Goal: Task Accomplishment & Management: Complete application form

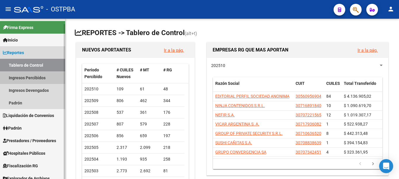
click at [30, 75] on link "Ingresos Percibidos" at bounding box center [32, 77] width 65 height 13
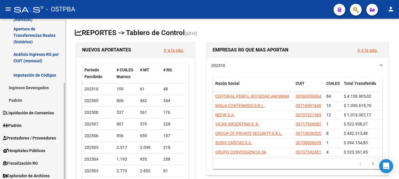
scroll to position [105, 0]
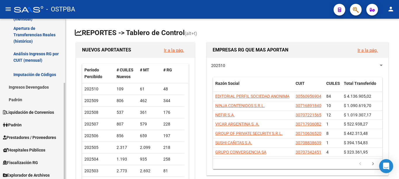
click at [56, 168] on div "Firma Express Inicio Calendario SSS Instructivos Contacto OS Reportes Tablero d…" at bounding box center [33, 47] width 67 height 267
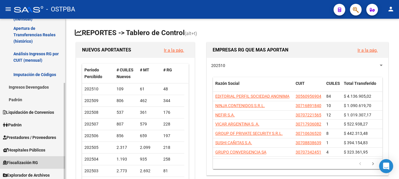
click at [37, 164] on span "Fiscalización RG" at bounding box center [20, 162] width 35 height 6
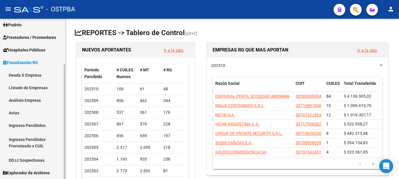
scroll to position [53, 0]
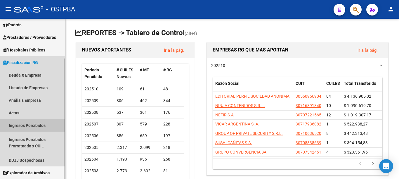
click at [36, 128] on link "Ingresos Percibidos" at bounding box center [32, 125] width 65 height 13
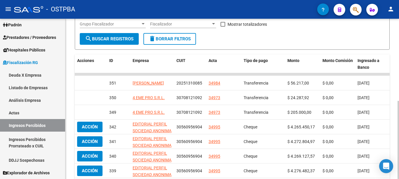
scroll to position [86, 0]
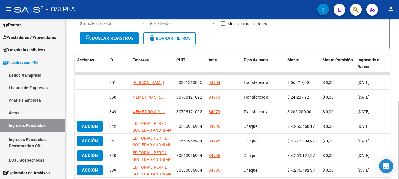
click at [394, 128] on div "FISCALIZACION REGIMEN GENERAL -> Detalle Ingresos Percibidos(pagos efectivizado…" at bounding box center [232, 94] width 335 height 323
drag, startPoint x: 395, startPoint y: 128, endPoint x: 394, endPoint y: 137, distance: 9.4
click at [394, 137] on div "FISCALIZACION REGIMEN GENERAL -> Detalle Ingresos Percibidos(pagos efectivizado…" at bounding box center [231, 94] width 333 height 323
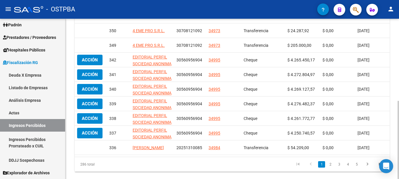
scroll to position [153, 0]
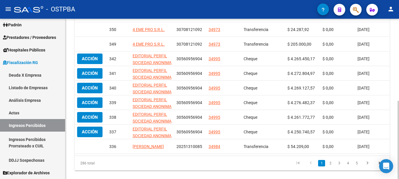
click at [394, 146] on div "FISCALIZACION REGIMEN GENERAL -> Detalle Ingresos Percibidos(pagos efectivizado…" at bounding box center [232, 27] width 335 height 323
click at [394, 146] on div "FISCALIZACION REGIMEN GENERAL -> Detalle Ingresos Percibidos(pagos efectivizado…" at bounding box center [231, 27] width 333 height 323
click at [339, 166] on link "3" at bounding box center [338, 163] width 7 height 6
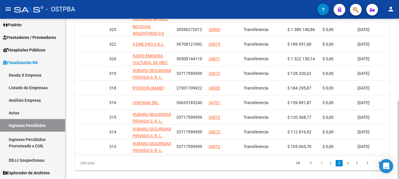
scroll to position [0, 0]
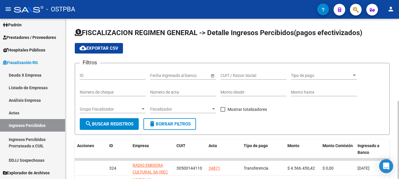
click at [394, 51] on div at bounding box center [397, 99] width 1 height 160
click at [245, 78] on input "CUIT / Razon Social" at bounding box center [253, 75] width 66 height 5
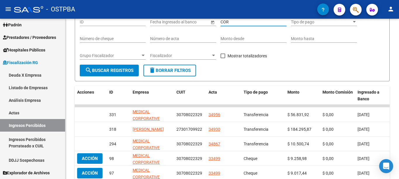
scroll to position [54, 0]
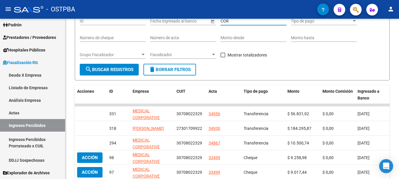
click at [394, 113] on div "FISCALIZACION REGIMEN GENERAL -> Detalle Ingresos Percibidos(pagos efectivizado…" at bounding box center [232, 111] width 335 height 294
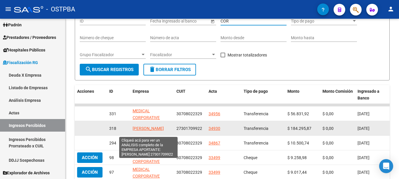
type input "COR"
click at [143, 127] on span "[PERSON_NAME]" at bounding box center [148, 128] width 31 height 5
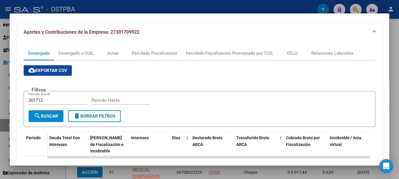
scroll to position [57, 0]
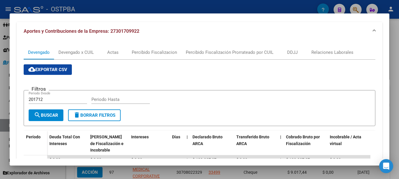
click at [381, 92] on mat-dialog-content "Análisis Empresa Aportante - CUIT: 27301709922 Crear Acta ARCA Impuestos ARCA P…" at bounding box center [200, 89] width 380 height 138
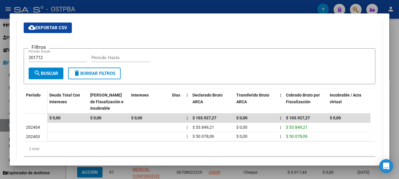
scroll to position [64, 0]
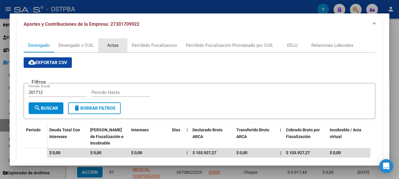
click at [116, 47] on div "Actas" at bounding box center [112, 45] width 11 height 6
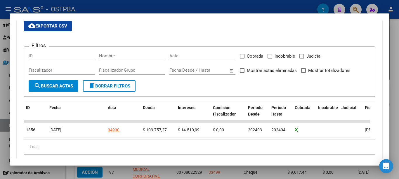
scroll to position [102, 0]
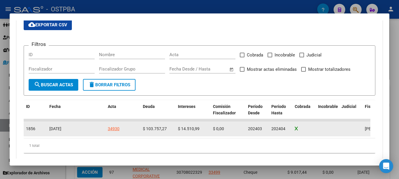
click at [117, 129] on div "34930" at bounding box center [114, 128] width 12 height 7
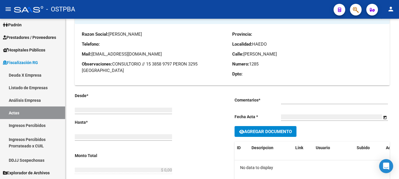
type input "202403"
type input "202404"
type input "$ 118.268,26"
type input "$ 103.757,27"
type input "$ 14.510,99"
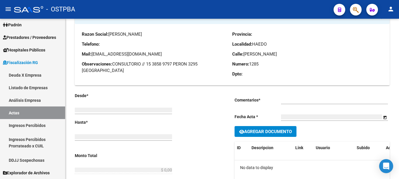
type input "34930"
checkbox input "true"
type input "R 3192"
type input "[DATE]"
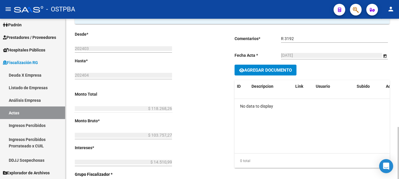
drag, startPoint x: 397, startPoint y: 63, endPoint x: 398, endPoint y: 48, distance: 15.0
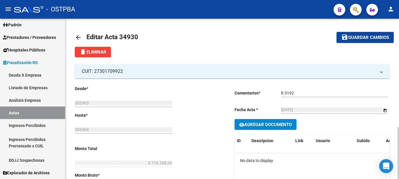
click at [394, 127] on div at bounding box center [397, 153] width 1 height 52
click at [315, 102] on div "R 3192 Ingresar comentarios" at bounding box center [334, 93] width 107 height 17
click at [77, 36] on mat-icon "arrow_back" at bounding box center [78, 37] width 7 height 7
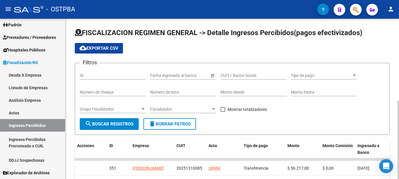
click at [246, 96] on div "Monto desde" at bounding box center [253, 90] width 66 height 12
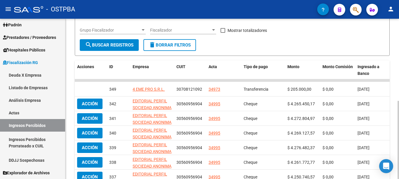
scroll to position [81, 0]
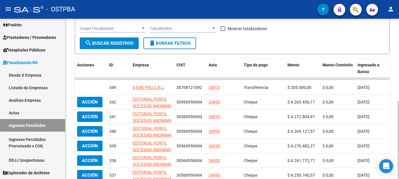
click at [394, 108] on div at bounding box center [397, 140] width 1 height 78
type input "162580"
click at [296, 65] on span "Monto" at bounding box center [293, 64] width 12 height 5
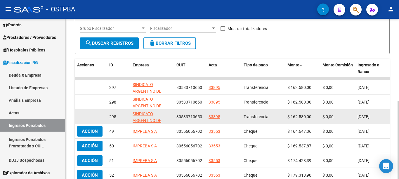
click at [211, 117] on div "33895" at bounding box center [214, 116] width 12 height 7
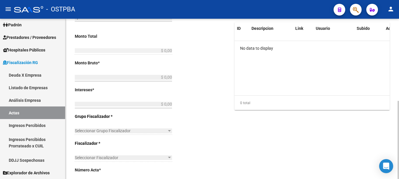
type input "202107"
type input "$ 7.573,51"
type input "$ 7.543,46"
type input "$ 30,05"
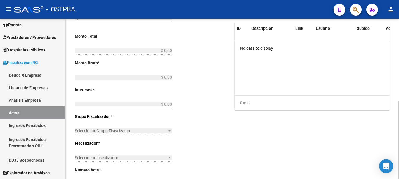
type input "33895"
checkbox input "true"
type input "CUOTAS 3"
type input "[DATE]"
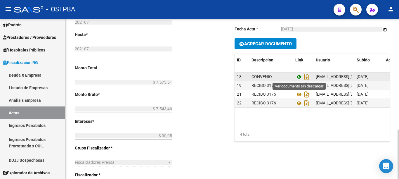
click at [297, 77] on icon at bounding box center [299, 76] width 8 height 7
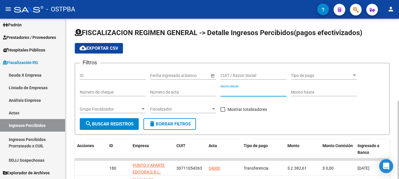
click at [224, 94] on input "Monto desde" at bounding box center [253, 92] width 66 height 5
type input "591276"
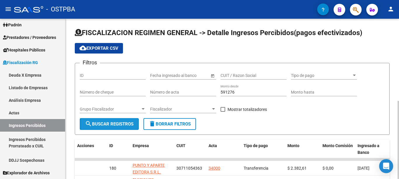
click at [128, 123] on span "search Buscar Registros" at bounding box center [109, 123] width 48 height 5
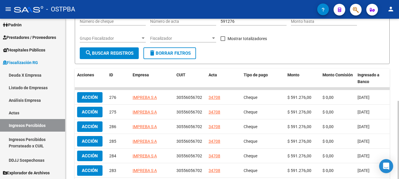
scroll to position [88, 0]
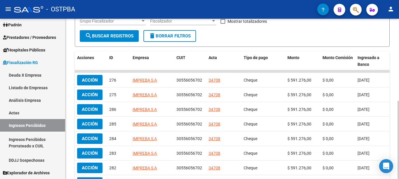
click at [394, 103] on div "FISCALIZACION REGIMEN GENERAL -> Detalle Ingresos Percibidos(pagos efectivizado…" at bounding box center [232, 92] width 335 height 323
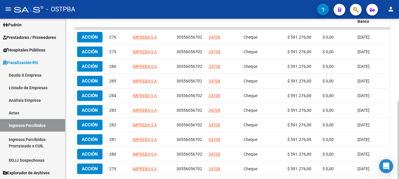
scroll to position [91, 0]
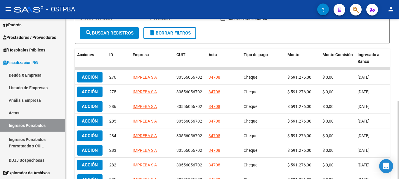
click at [394, 104] on div at bounding box center [397, 140] width 1 height 78
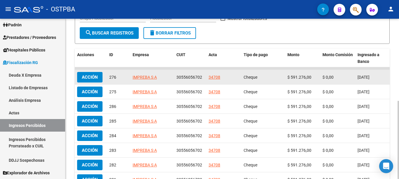
click at [216, 77] on div "34708" at bounding box center [214, 77] width 12 height 7
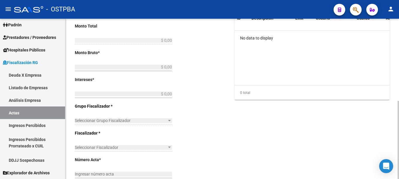
type input "202009"
type input "202208"
type input "$ 2.097.181,59"
type input "$ 2.050.322,23"
type input "$ 46.859,36"
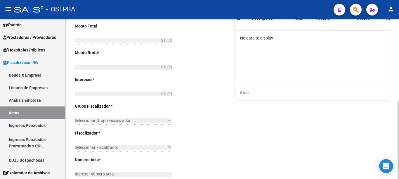
type input "34708"
checkbox input "true"
type input "COBRADO POR JUICIO R3166"
type input "[DATE]"
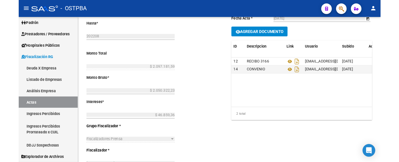
scroll to position [92, 0]
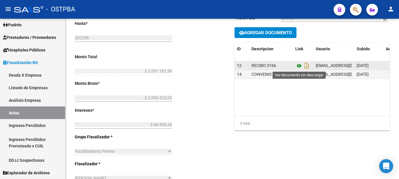
click at [298, 66] on icon at bounding box center [299, 65] width 8 height 7
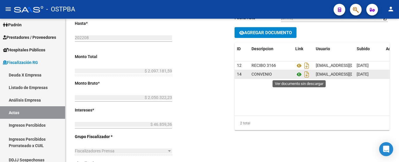
click at [296, 73] on icon at bounding box center [299, 74] width 8 height 7
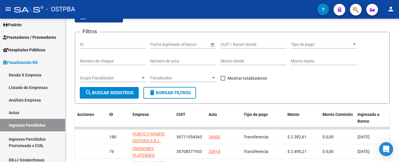
scroll to position [92, 0]
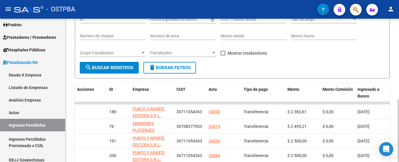
click at [394, 43] on div "FISCALIZACION REGIMEN GENERAL -> Detalle Ingresos Percibidos(pagos efectivizado…" at bounding box center [232, 124] width 335 height 323
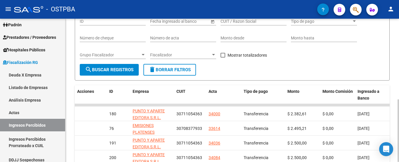
click at [248, 37] on input "Monto desde" at bounding box center [253, 38] width 66 height 5
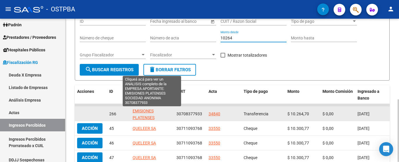
type input "10264"
click at [148, 113] on span "EMISIONES PLATENSES SOCIEDAD ANONIMA" at bounding box center [152, 118] width 39 height 18
type textarea "30708377933"
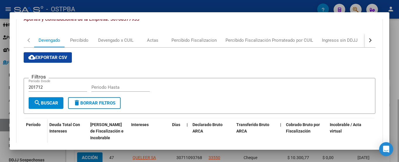
scroll to position [54, 0]
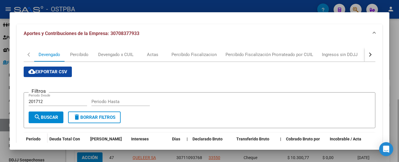
click at [390, 73] on div at bounding box center [199, 81] width 399 height 162
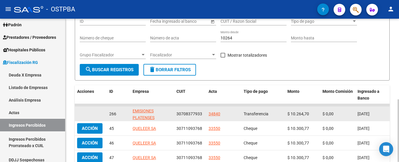
click at [211, 113] on div "34840" at bounding box center [214, 114] width 12 height 7
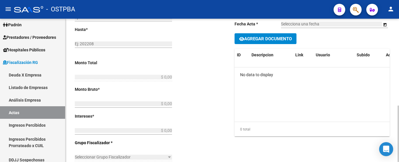
type input "202305"
type input "$ 10.264,71"
type input "$ 10.066,40"
type input "$ 198,31"
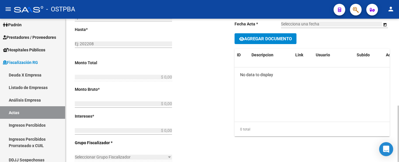
type input "34840"
checkbox input "true"
type input "R 3158"
type input "[DATE]"
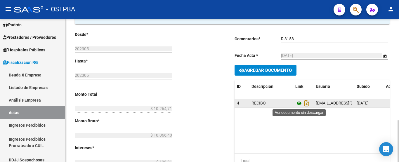
click at [298, 101] on icon at bounding box center [299, 103] width 8 height 7
click span "EMISIONES PLATENSES SOCIEDAD ANONIMA"
click div "Actas"
click link "2"
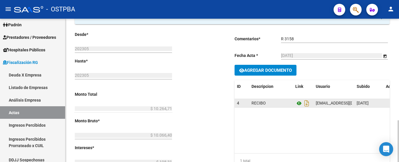
scroll to position [256, 0]
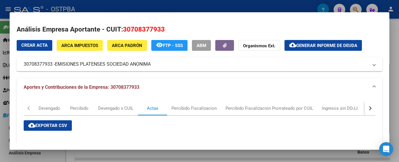
scroll to position [256, 0]
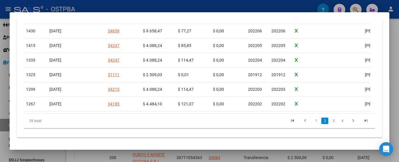
click at [10, 8] on div at bounding box center [199, 81] width 399 height 162
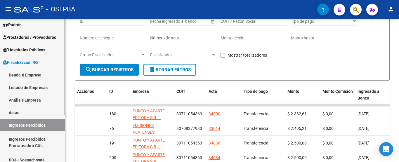
click at [27, 126] on link "Ingresos Percibidos" at bounding box center [32, 125] width 65 height 13
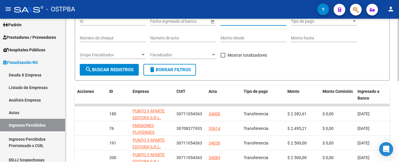
click at [236, 21] on input "CUIT / Razon Social" at bounding box center [253, 21] width 66 height 5
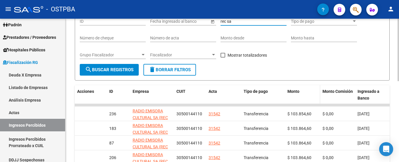
type input "rec sa"
click at [291, 93] on span "Monto" at bounding box center [293, 91] width 12 height 5
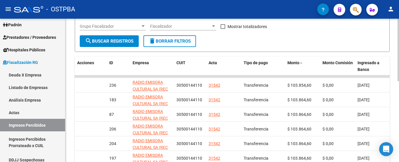
click at [398, 81] on div at bounding box center [397, 50] width 1 height 62
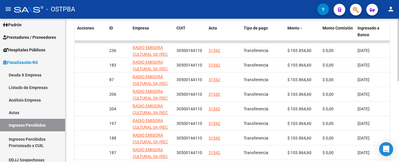
scroll to position [124, 0]
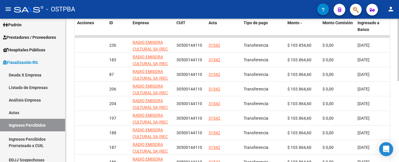
click at [397, 134] on div "FISCALIZACION REGIMEN GENERAL -> Detalle Ingresos Percibidos(pagos efectivizado…" at bounding box center [232, 57] width 335 height 323
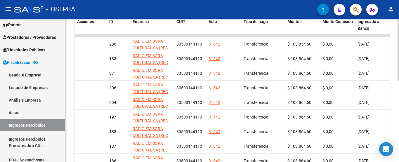
click at [397, 134] on div "FISCALIZACION REGIMEN GENERAL -> Detalle Ingresos Percibidos(pagos efectivizado…" at bounding box center [231, 56] width 333 height 323
drag, startPoint x: 397, startPoint y: 134, endPoint x: 396, endPoint y: 150, distance: 16.1
click at [396, 148] on div "FISCALIZACION REGIMEN GENERAL -> Detalle Ingresos Percibidos(pagos efectivizado…" at bounding box center [231, 56] width 333 height 323
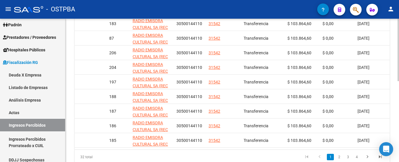
scroll to position [171, 0]
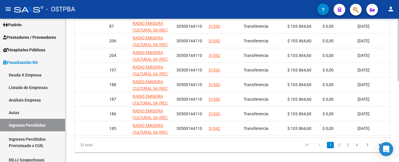
click at [396, 133] on div "FISCALIZACION REGIMEN GENERAL -> Detalle Ingresos Percibidos(pagos efectivizado…" at bounding box center [232, 9] width 335 height 323
click at [339, 148] on link "2" at bounding box center [338, 145] width 7 height 6
click at [349, 148] on link "3" at bounding box center [347, 145] width 7 height 6
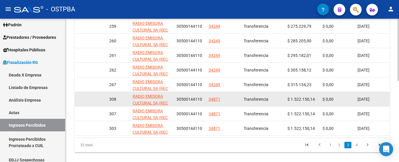
click at [220, 102] on div "34871" at bounding box center [214, 99] width 12 height 7
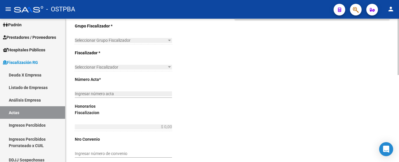
type input "202210"
type input "202308"
type input "$ 2.290.068,81"
type input "$ 2.125.035,88"
type input "$ 165.032,93"
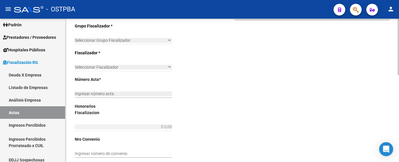
type input "34871"
checkbox input "true"
type input "CONVENIO"
type input "26/09/2023"
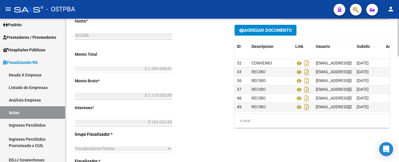
scroll to position [92, 0]
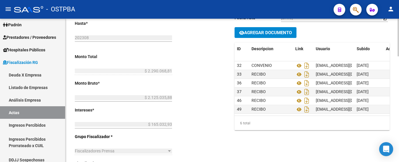
click at [398, 50] on div at bounding box center [397, 38] width 1 height 38
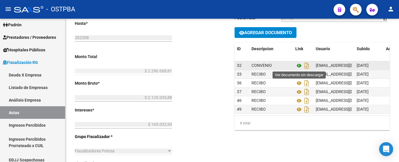
click at [298, 65] on icon at bounding box center [299, 65] width 8 height 7
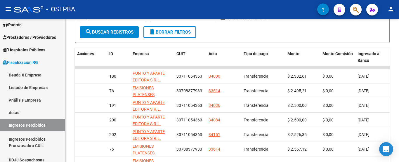
scroll to position [92, 0]
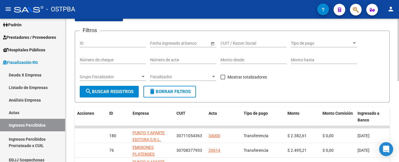
click at [392, 55] on div "FISCALIZACION REGIMEN GENERAL -> Detalle Ingresos Percibidos(pagos efectivizado…" at bounding box center [232, 148] width 335 height 323
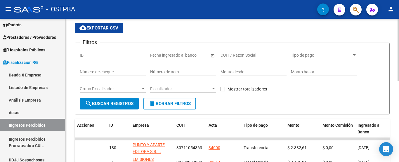
click at [227, 55] on input "CUIT / Razon Social" at bounding box center [253, 55] width 66 height 5
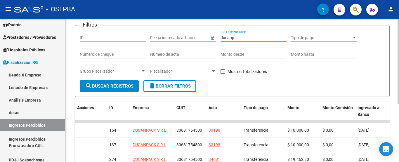
scroll to position [39, 0]
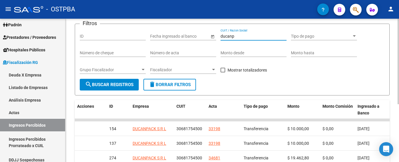
click at [396, 89] on div "FISCALIZACION REGIMEN GENERAL -> Detalle Ingresos Percibidos(pagos efectivizado…" at bounding box center [232, 98] width 335 height 236
type input "ducanp"
click at [396, 89] on div "FISCALIZACION REGIMEN GENERAL -> Detalle Ingresos Percibidos(pagos efectivizado…" at bounding box center [231, 98] width 333 height 236
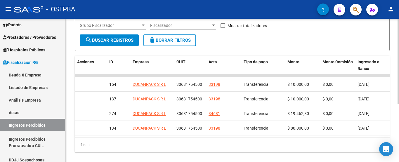
scroll to position [80, 0]
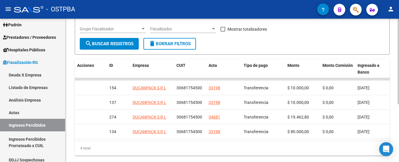
click at [398, 88] on div at bounding box center [397, 62] width 1 height 86
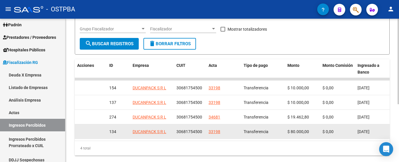
click at [210, 131] on div "33198" at bounding box center [214, 131] width 12 height 7
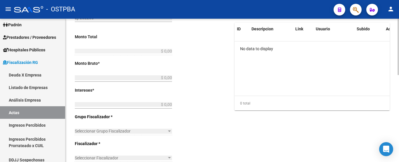
type input "201904"
type input "$ 2.674,27"
type input "$ 2.655,16"
type input "$ 19,11"
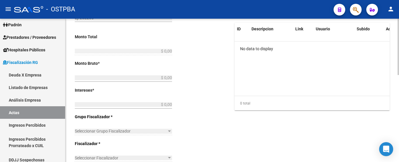
type input "33198"
checkbox input "true"
type input "RECIBO 3049 C1 DE 3 TOTAL $ 100M // R 3052 C2 10M // R 3061 C3 10M"
type input "13/05/2019"
